Goal: Information Seeking & Learning: Check status

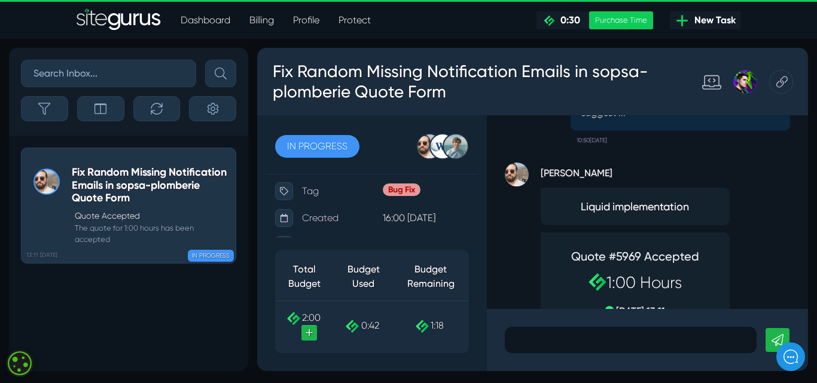
scroll to position [-239, 0]
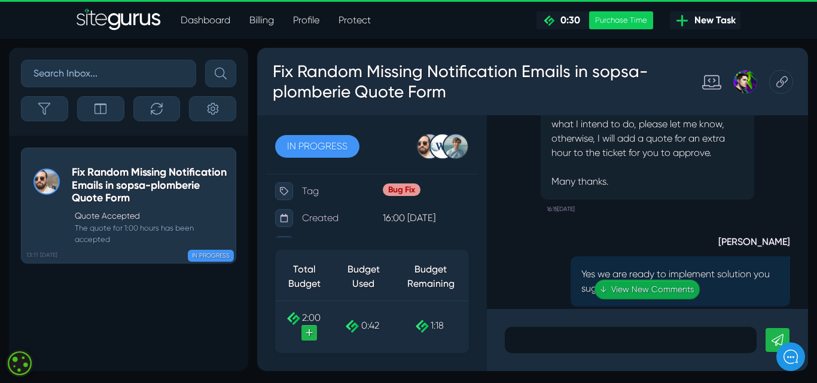
click at [674, 292] on link "↓ View New Comments" at bounding box center [646, 290] width 105 height 20
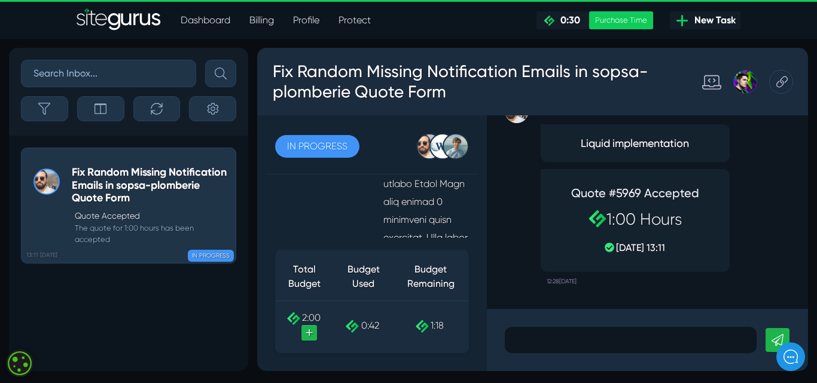
scroll to position [299, 0]
